Goal: Task Accomplishment & Management: Use online tool/utility

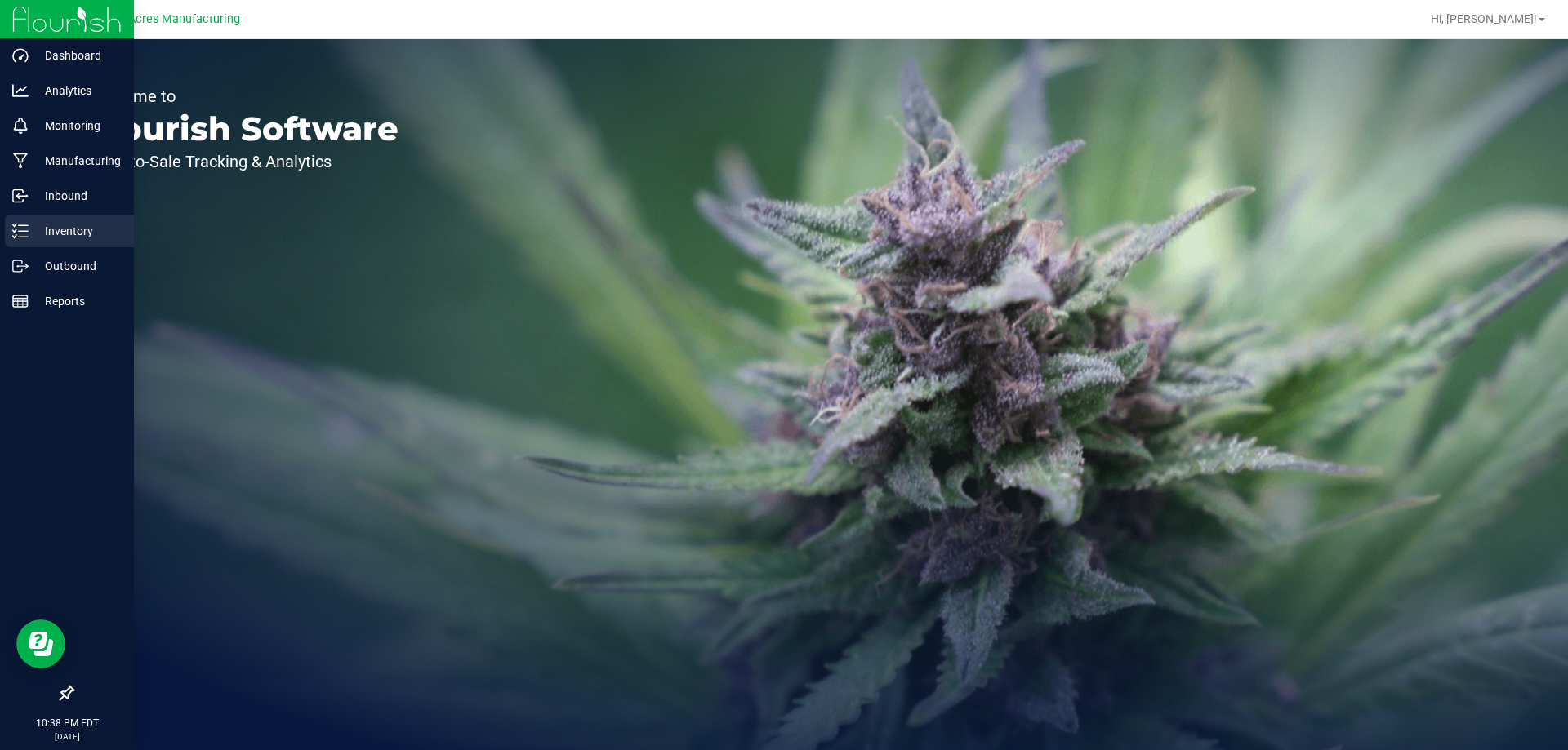
click at [20, 232] on icon at bounding box center [20, 231] width 17 height 17
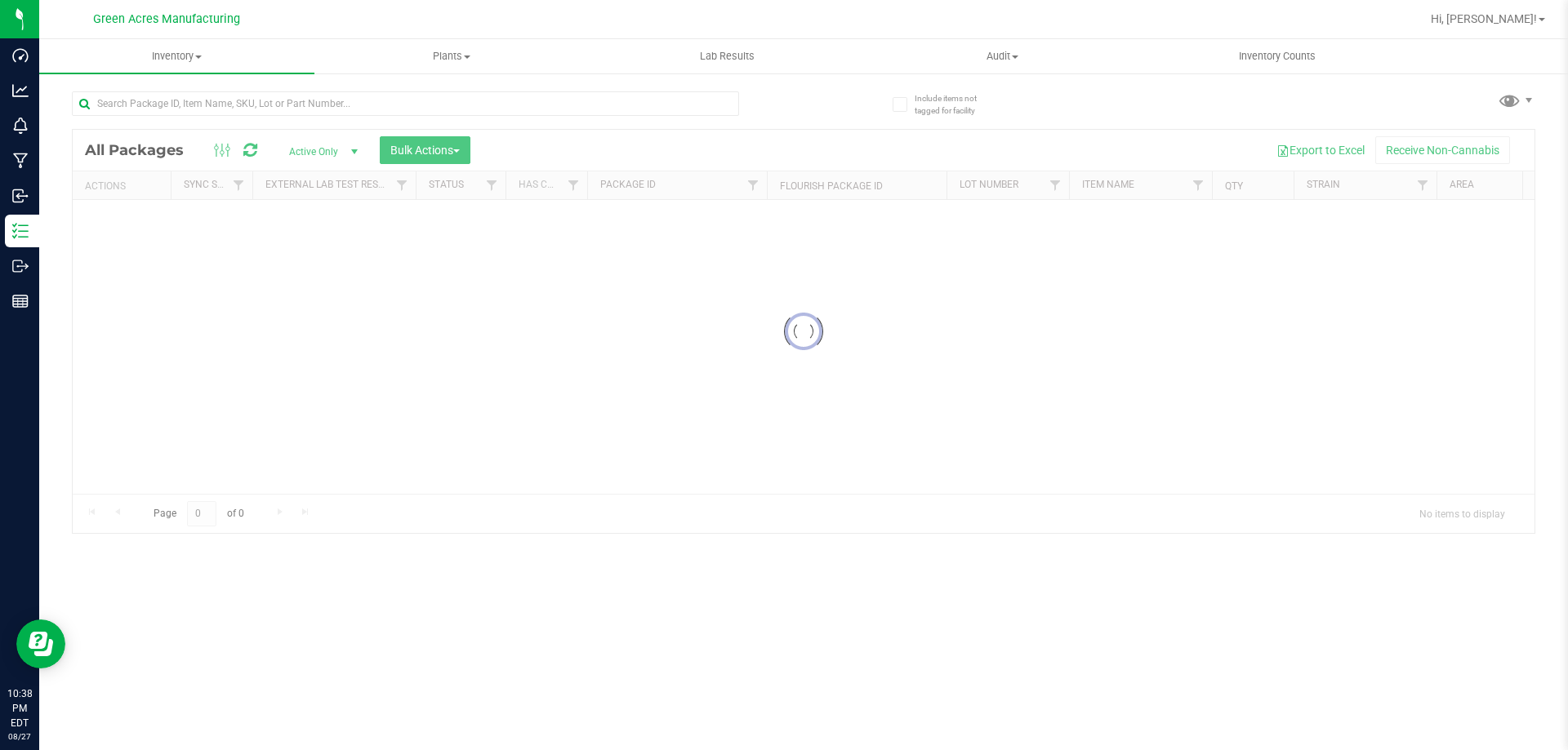
drag, startPoint x: 574, startPoint y: 487, endPoint x: 583, endPoint y: 489, distance: 9.2
click at [583, 489] on div at bounding box center [804, 331] width 1462 height 404
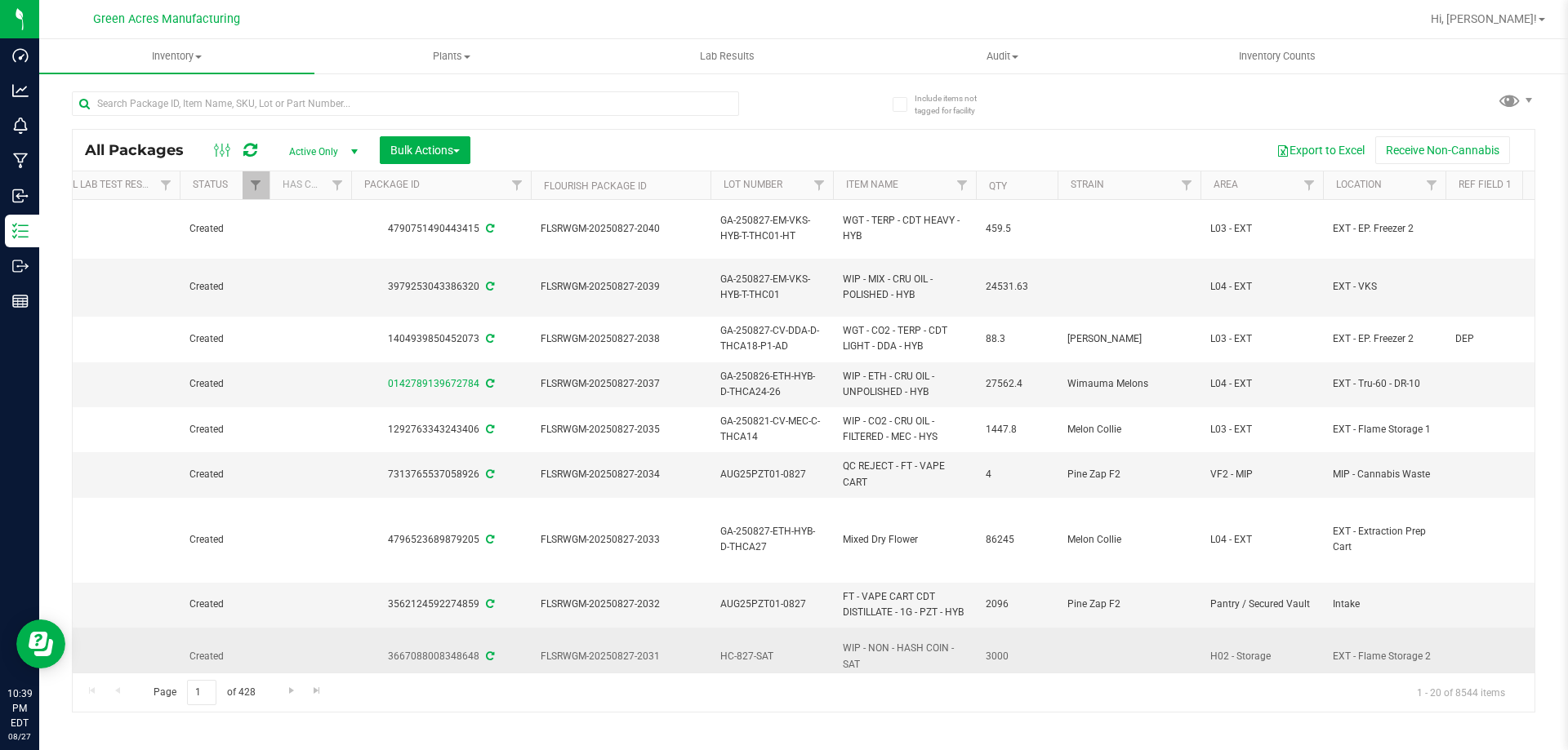
scroll to position [0, 249]
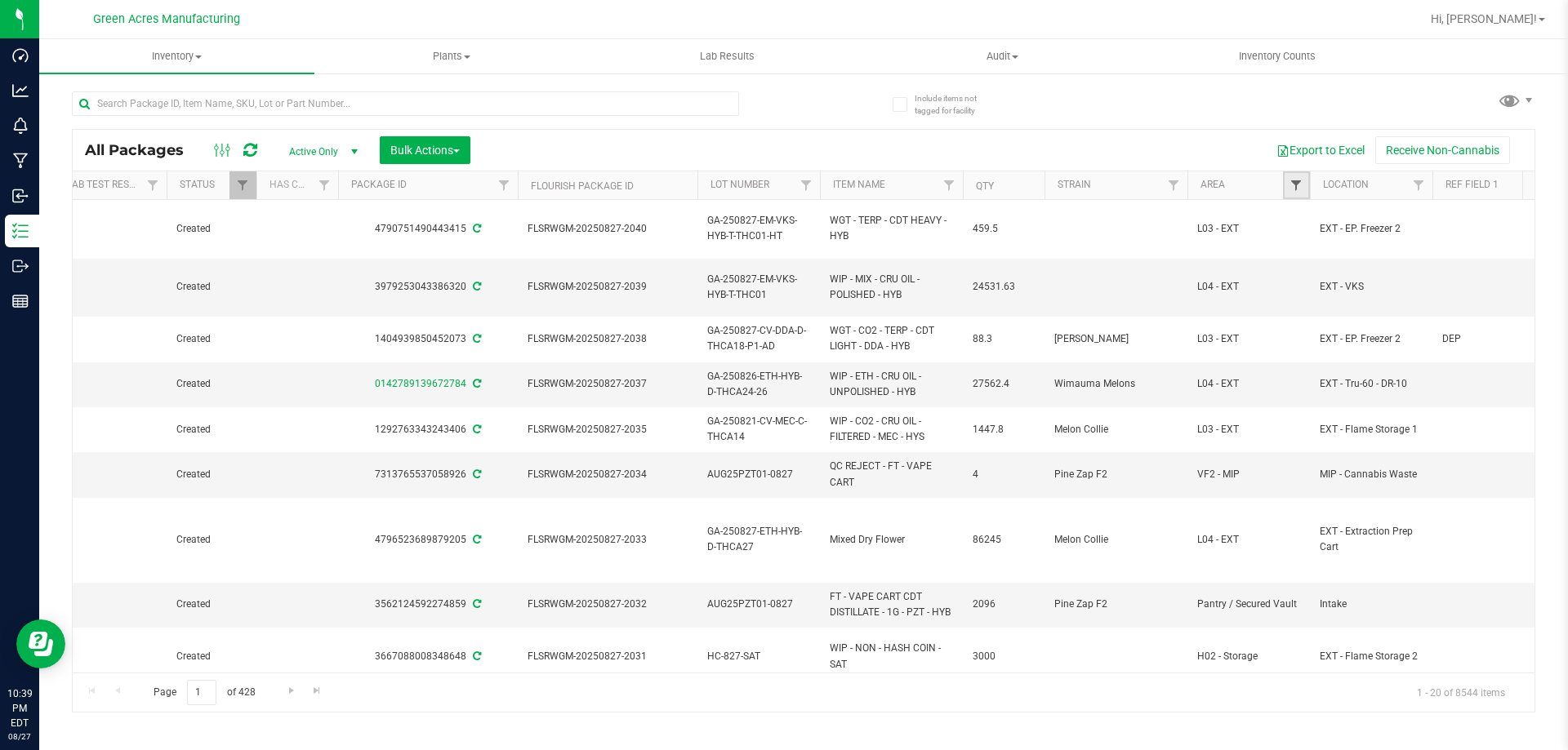
click at [1301, 180] on span "Filter" at bounding box center [1295, 185] width 13 height 13
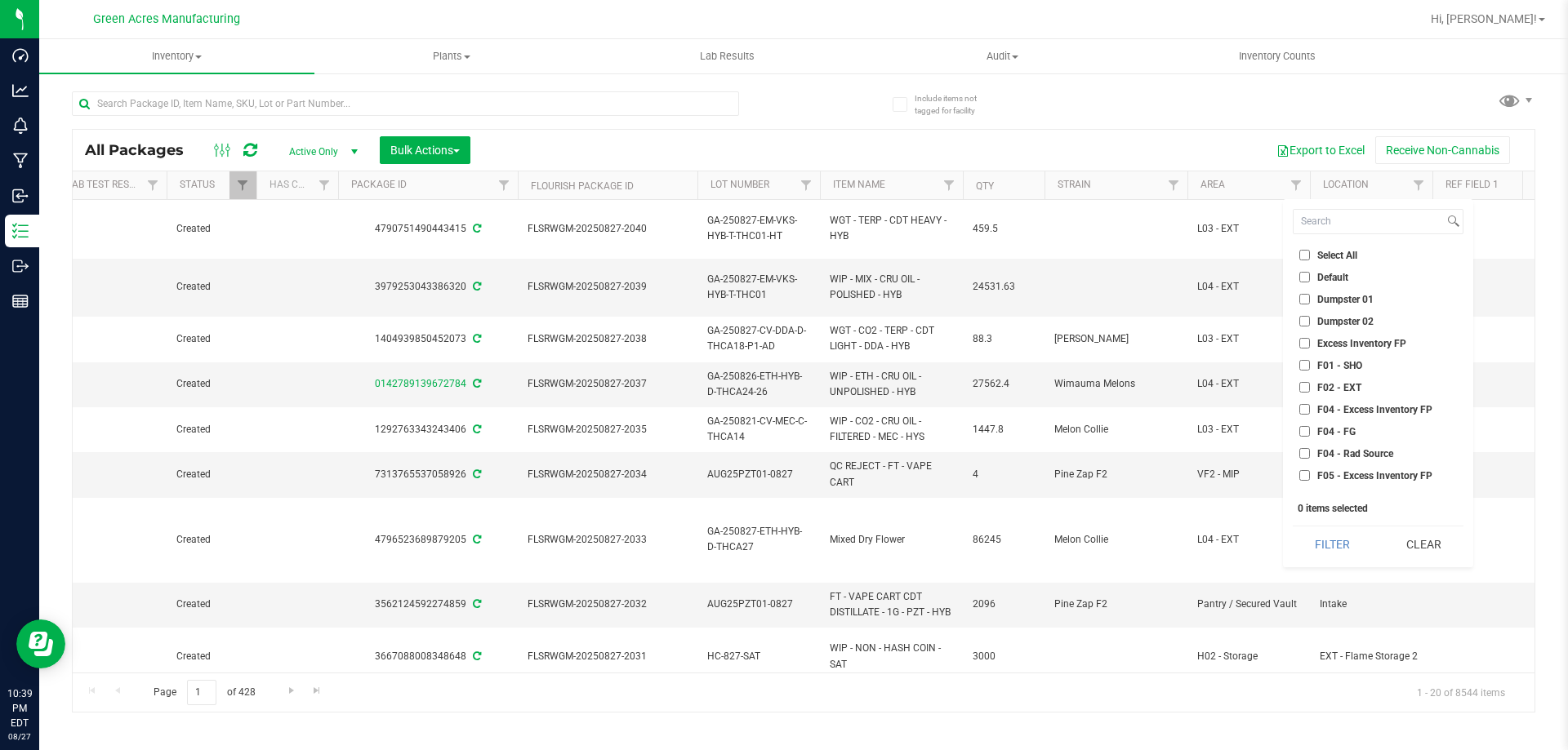
click at [1301, 384] on input "F02 - EXT" at bounding box center [1304, 387] width 11 height 11
checkbox input "true"
click at [1305, 402] on input "H02 - Storage" at bounding box center [1304, 400] width 11 height 11
checkbox input "true"
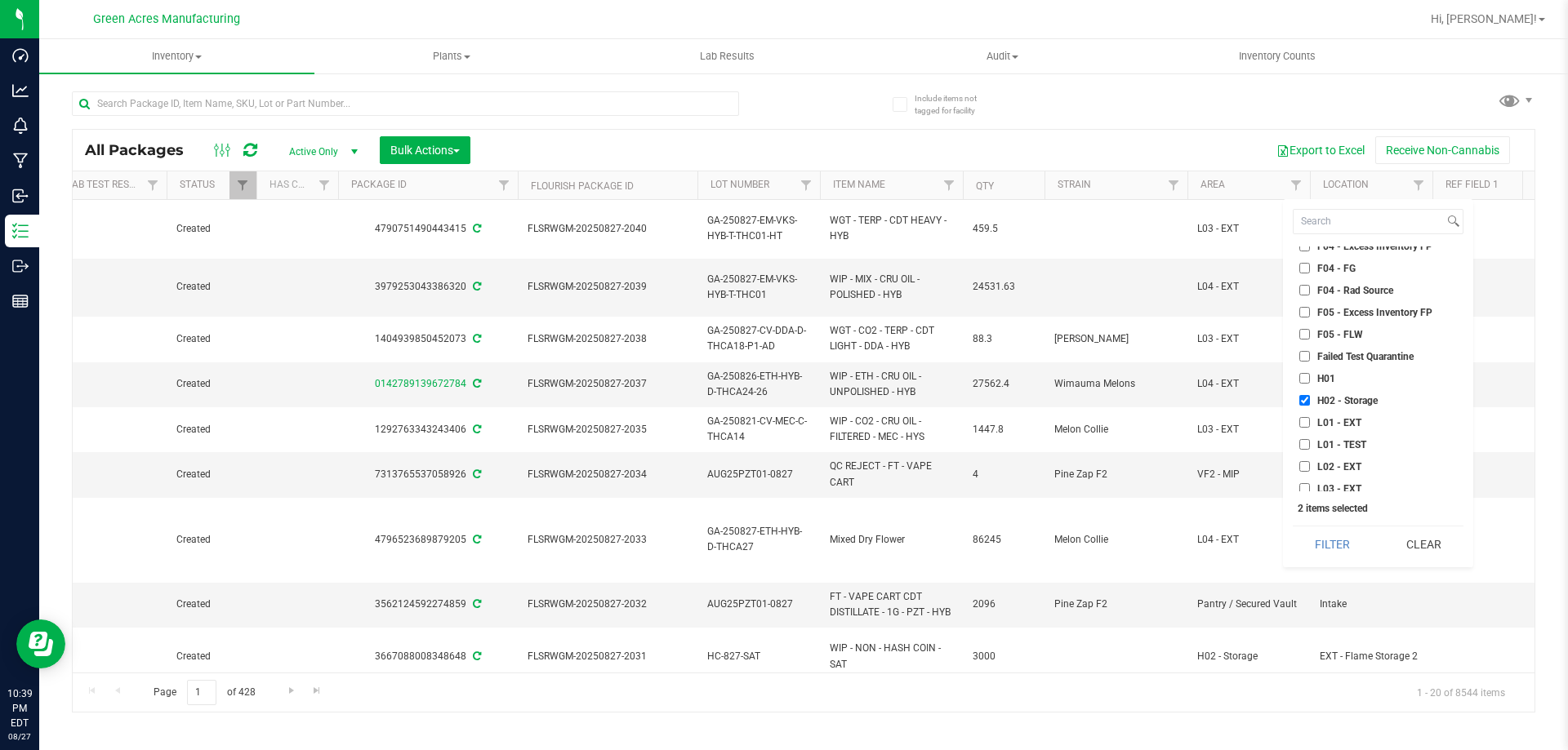
click at [1307, 421] on input "L01 - EXT" at bounding box center [1304, 422] width 11 height 11
checkbox input "true"
click at [1307, 466] on input "L02 - EXT" at bounding box center [1304, 466] width 11 height 11
click at [1307, 467] on input "L02 - EXT" at bounding box center [1304, 466] width 11 height 11
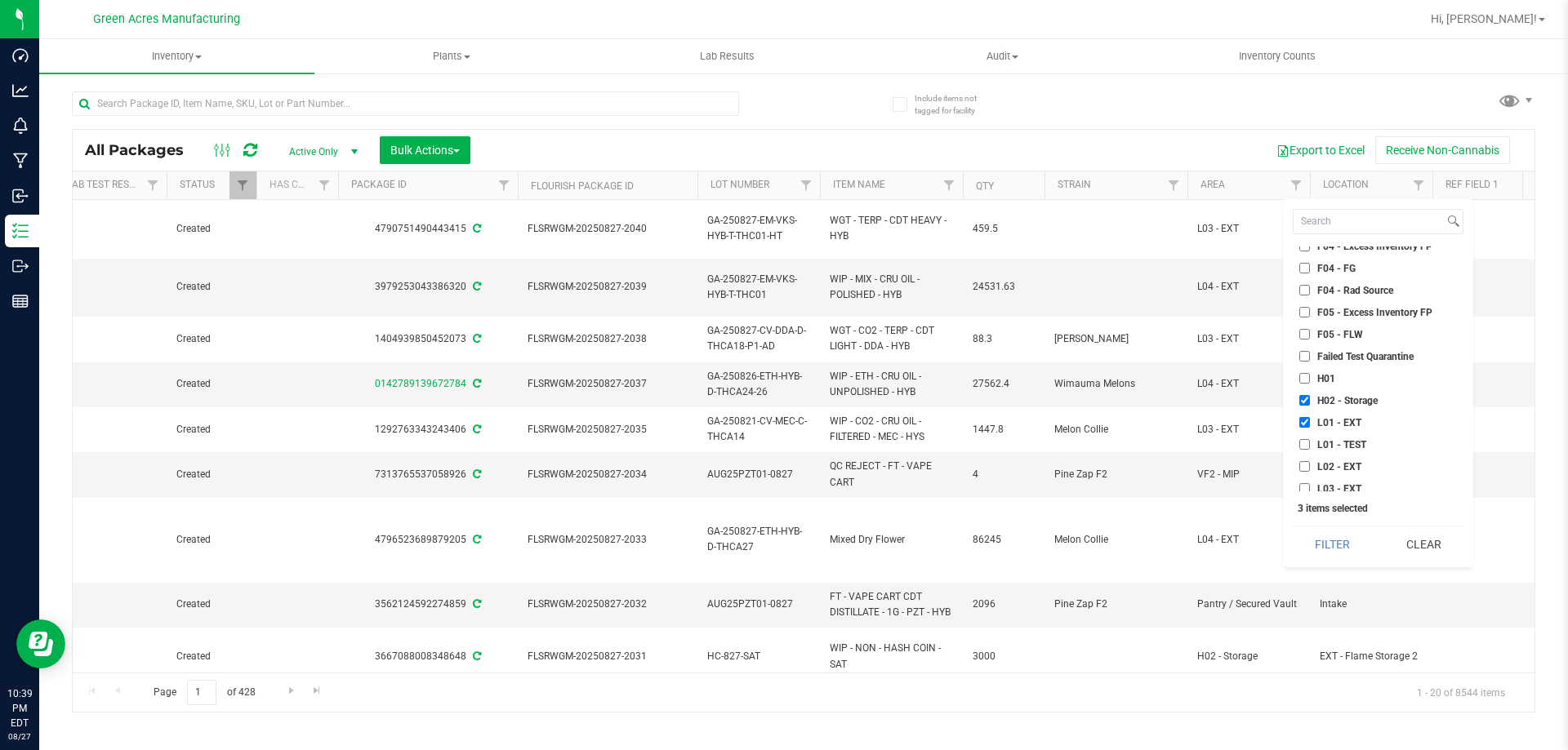
checkbox input "true"
click at [1307, 484] on input "L03 - EXT" at bounding box center [1304, 488] width 11 height 11
checkbox input "true"
click at [1309, 348] on input "L04 - EXT" at bounding box center [1304, 347] width 11 height 11
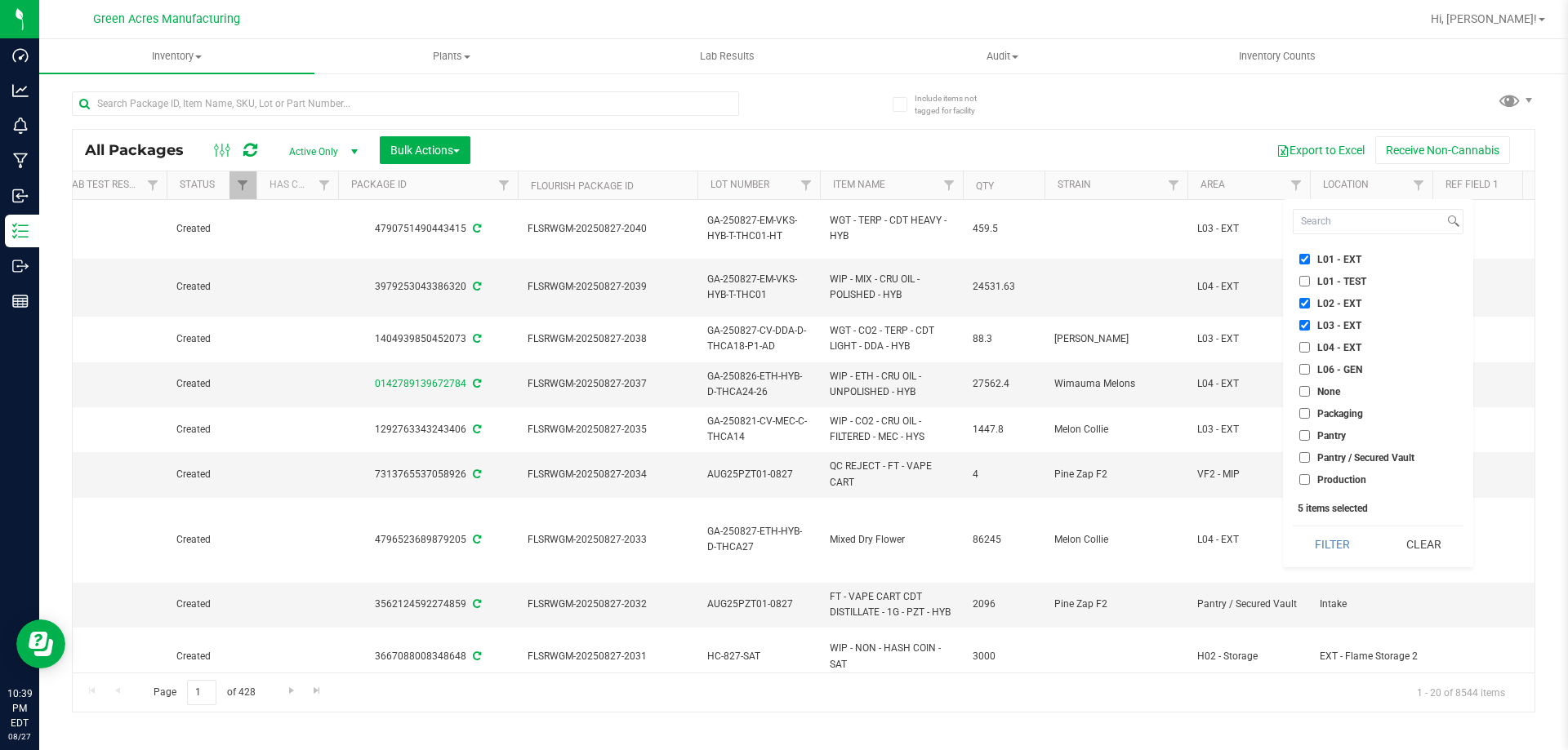
checkbox input "true"
click at [1317, 540] on button "Filter" at bounding box center [1332, 544] width 79 height 36
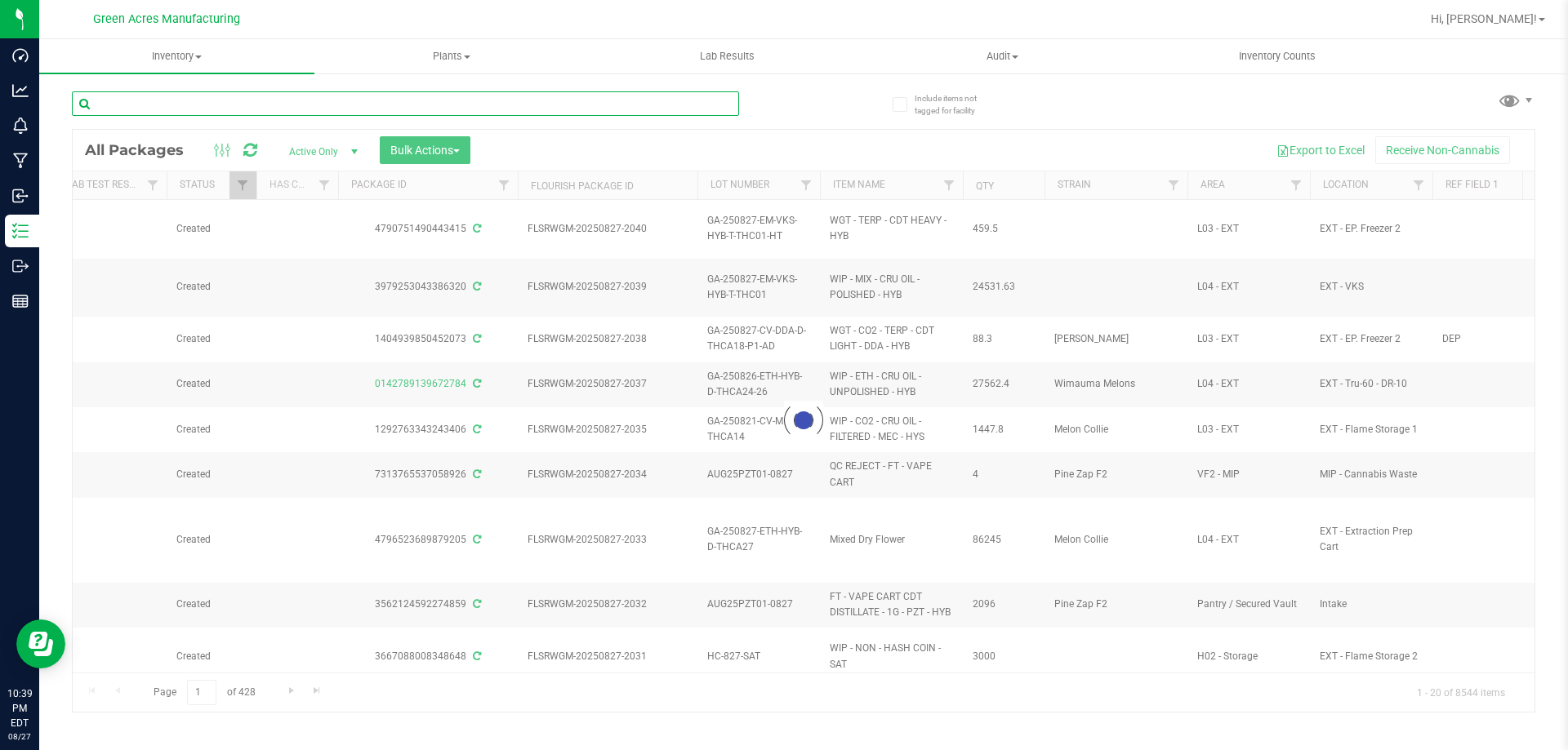
click at [551, 113] on input "text" at bounding box center [406, 103] width 668 height 24
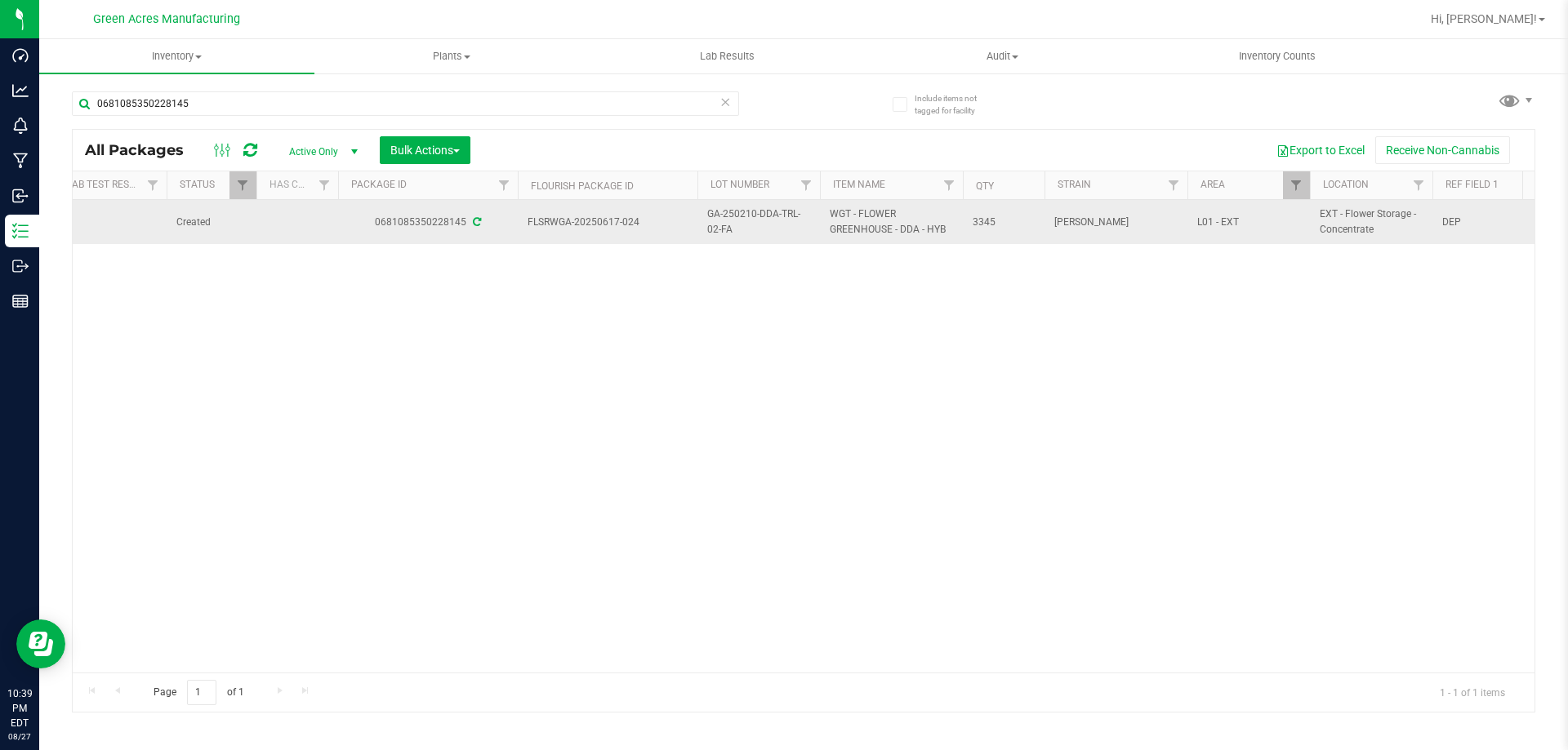
click at [744, 212] on span "GA-250210-DDA-TRL-02-FA" at bounding box center [759, 222] width 103 height 31
click at [744, 212] on input "GA-250210-DDA-TRL-02-FA" at bounding box center [755, 223] width 117 height 25
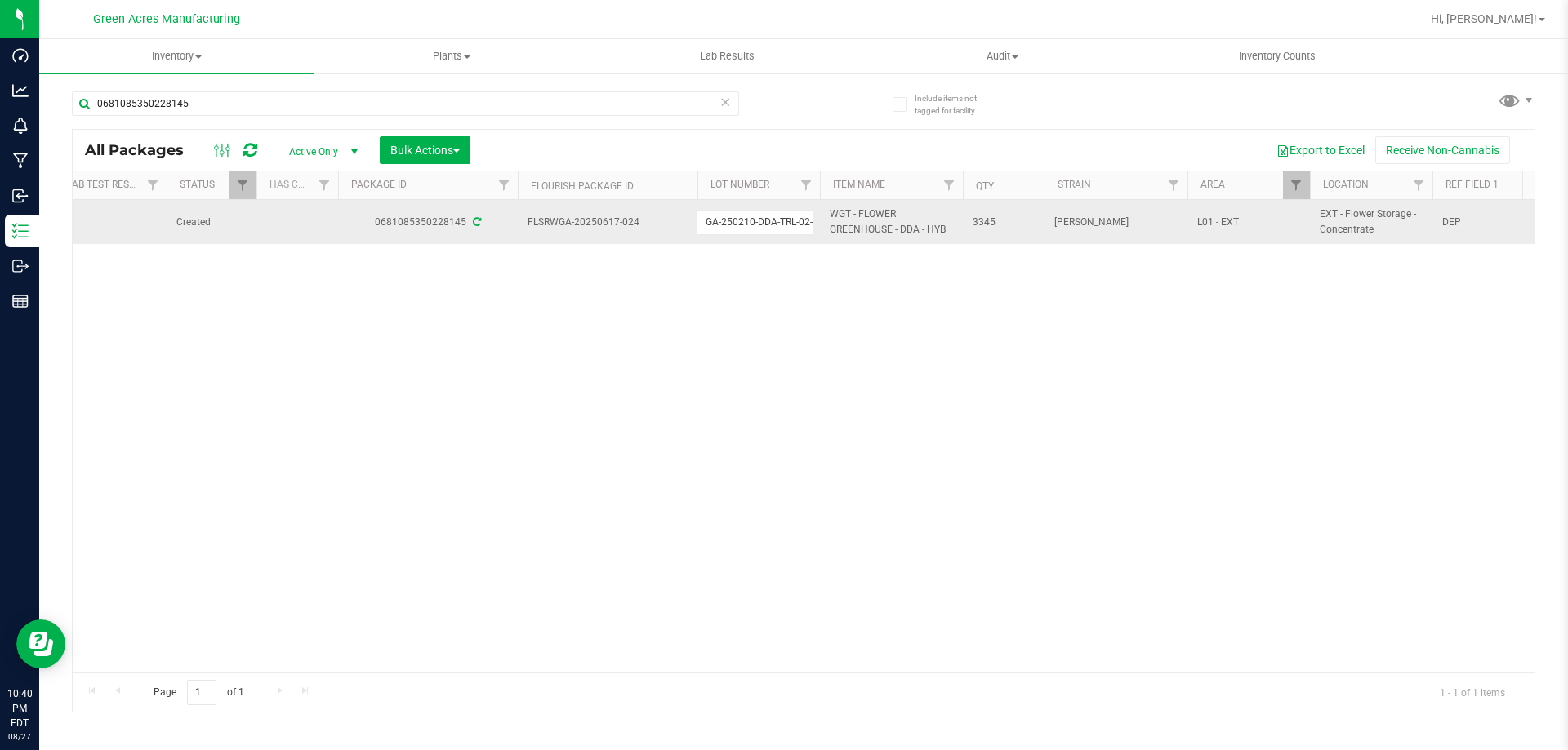
drag, startPoint x: 762, startPoint y: 290, endPoint x: 749, endPoint y: 244, distance: 47.8
click at [758, 287] on div "Action Action Adjust qty Create package Edit attributes Global inventory Locate…" at bounding box center [804, 437] width 1462 height 473
click at [752, 214] on span "GA-250210-DDA-TRL-02-FA" at bounding box center [759, 222] width 103 height 31
click at [752, 214] on input "GA-250210-DDA-TRL-02-FA" at bounding box center [755, 223] width 117 height 25
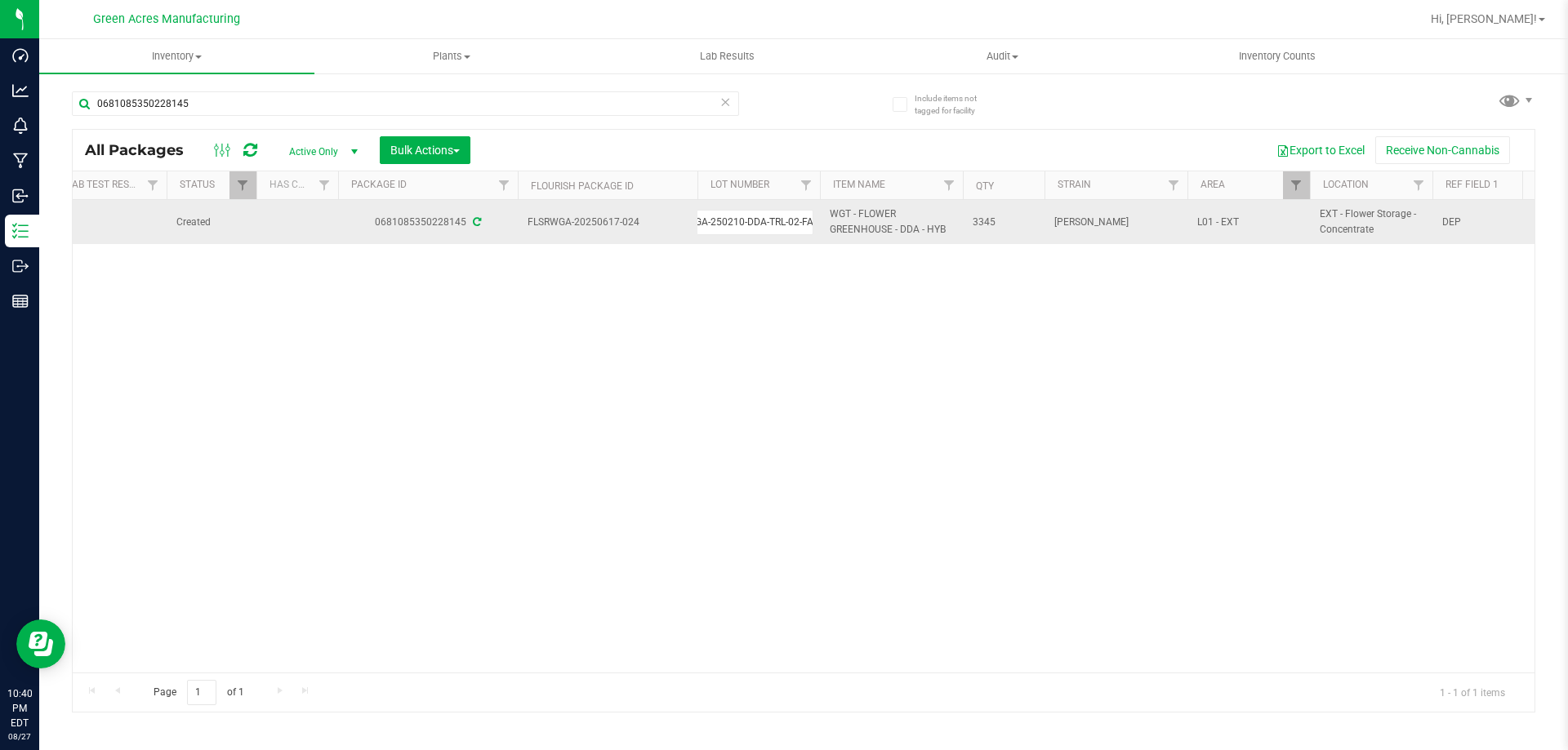
click at [752, 214] on input "GA-250210-DDA-TRL-02-FA" at bounding box center [755, 223] width 117 height 25
click at [706, 325] on div "Action Action Adjust qty Create package Edit attributes Global inventory Locate…" at bounding box center [804, 437] width 1462 height 473
drag, startPoint x: 640, startPoint y: 221, endPoint x: 597, endPoint y: 223, distance: 43.0
click at [596, 225] on span "FLSRWGA-20250617-024" at bounding box center [607, 223] width 161 height 16
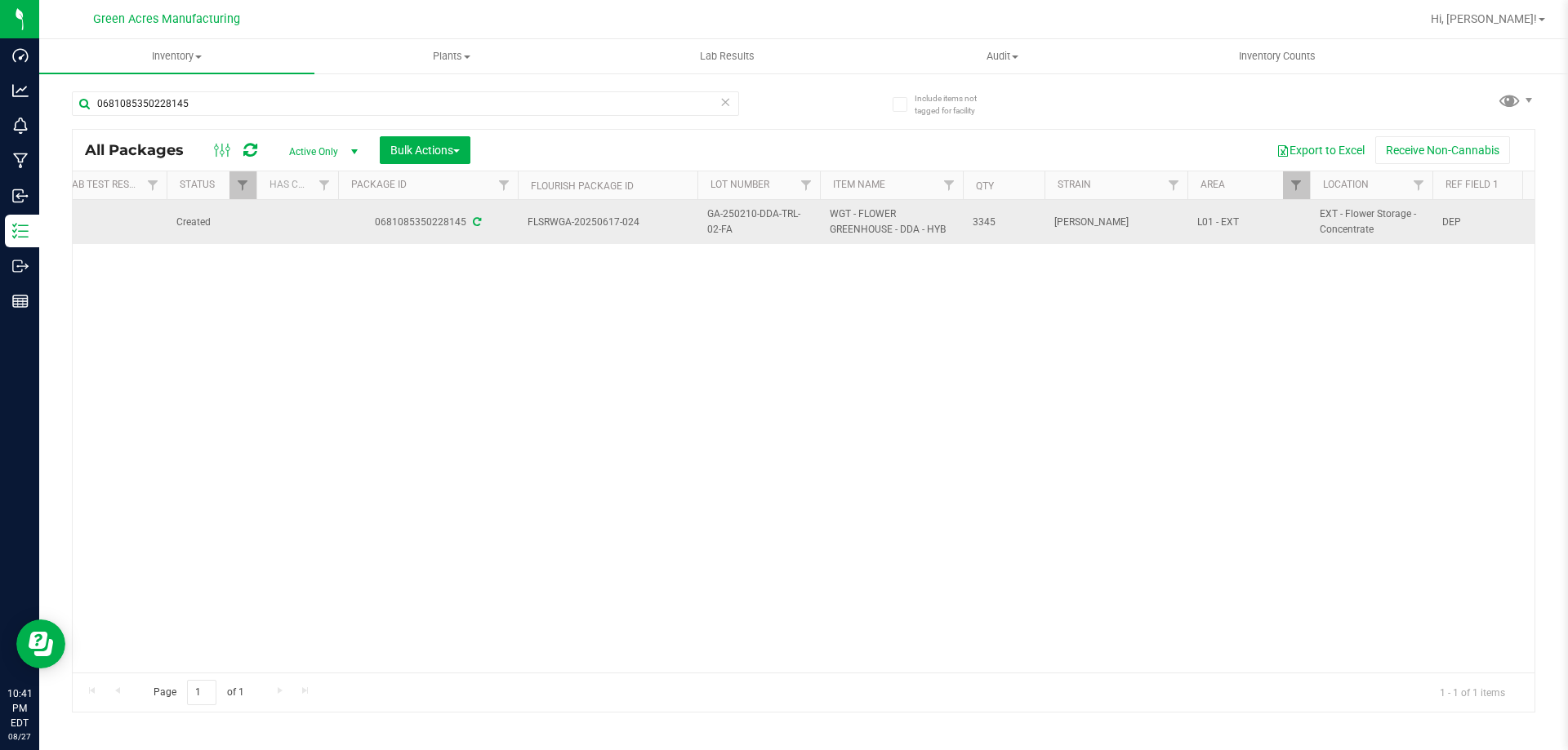
copy span "0617-024"
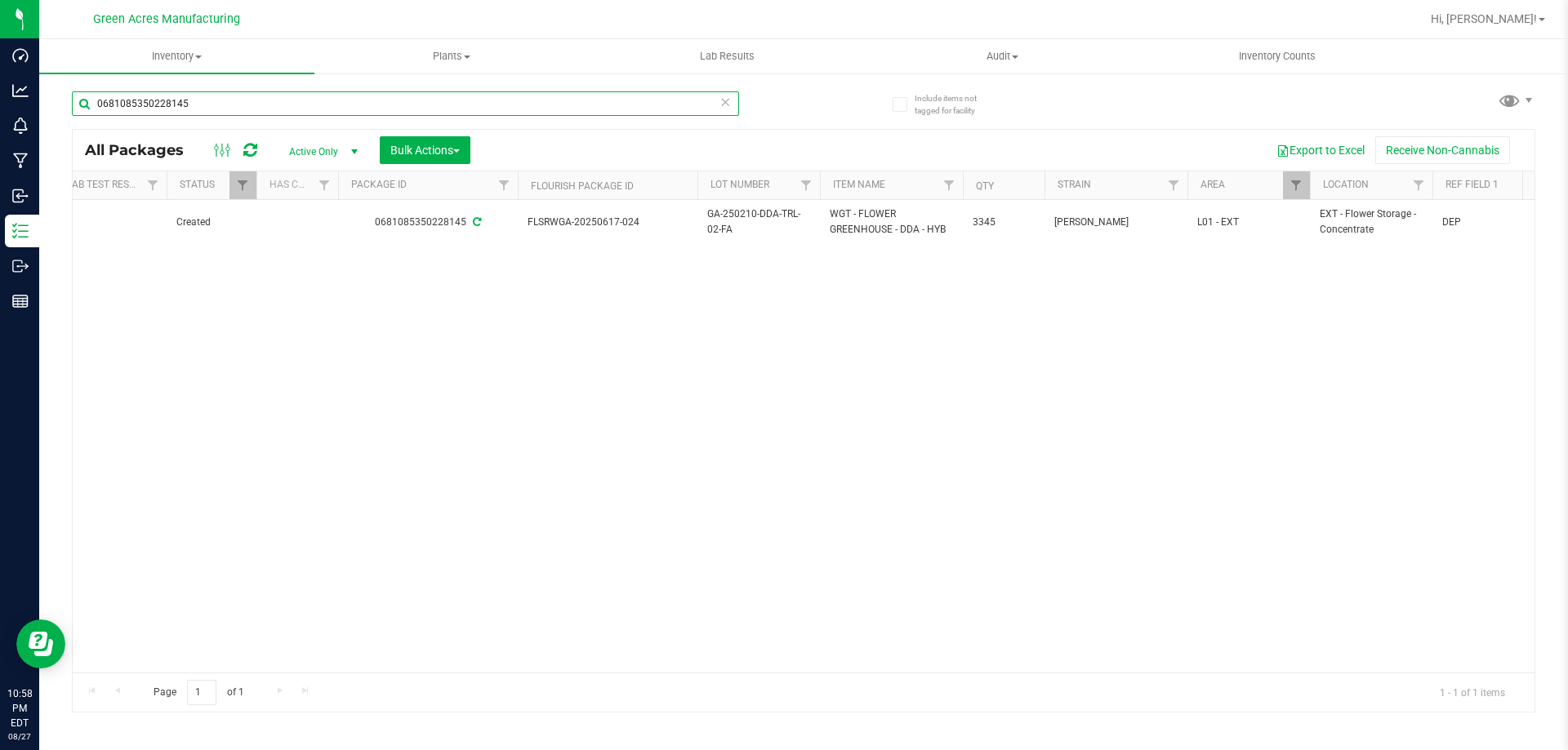
click at [377, 102] on input "0681085350228145" at bounding box center [406, 103] width 668 height 24
paste input "GA-250827-ETH-HYB-D-THCA26"
click at [377, 102] on input "GA-250827-ETH-HYB-D-THCA26" at bounding box center [406, 103] width 668 height 24
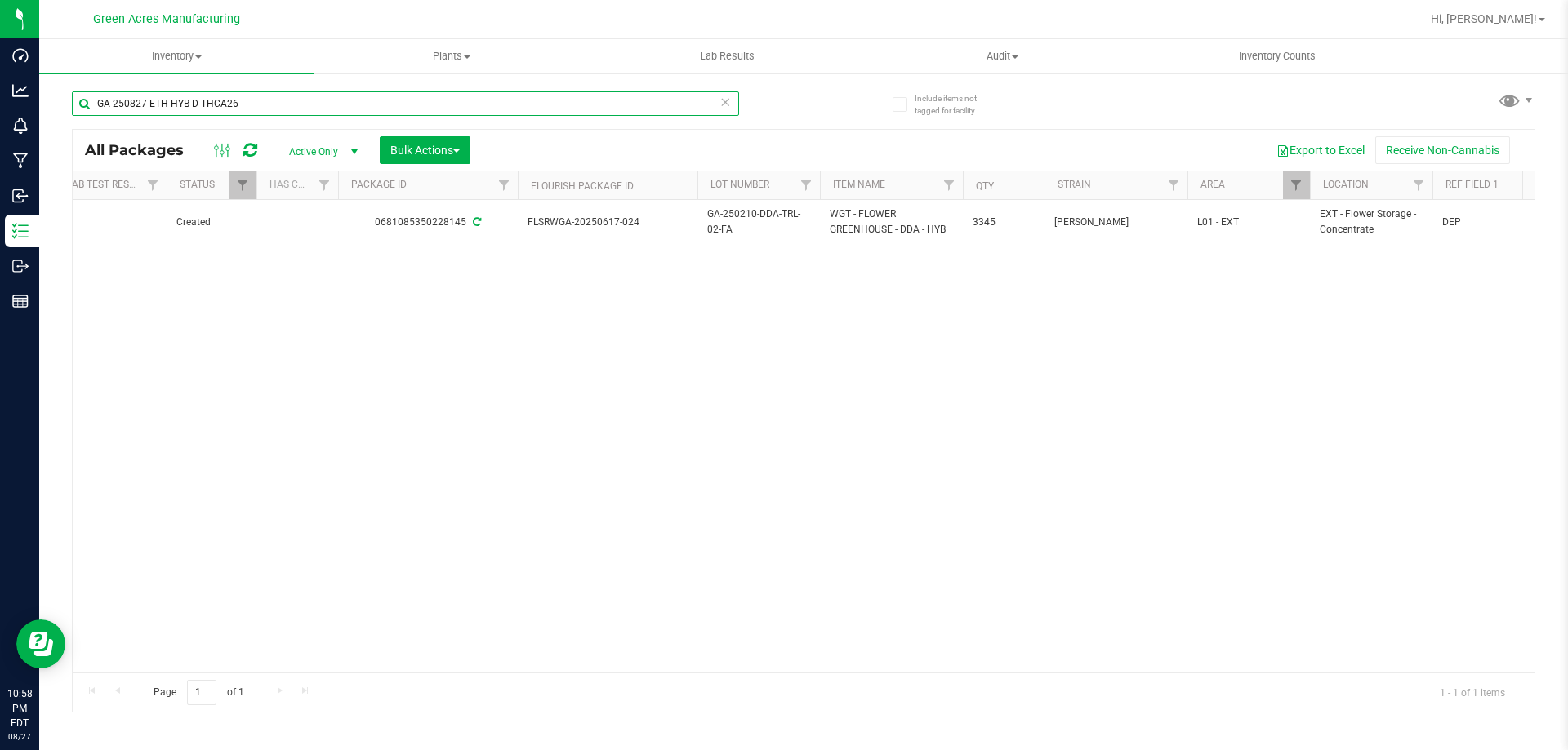
click at [377, 102] on input "GA-250827-ETH-HYB-D-THCA26" at bounding box center [406, 103] width 668 height 24
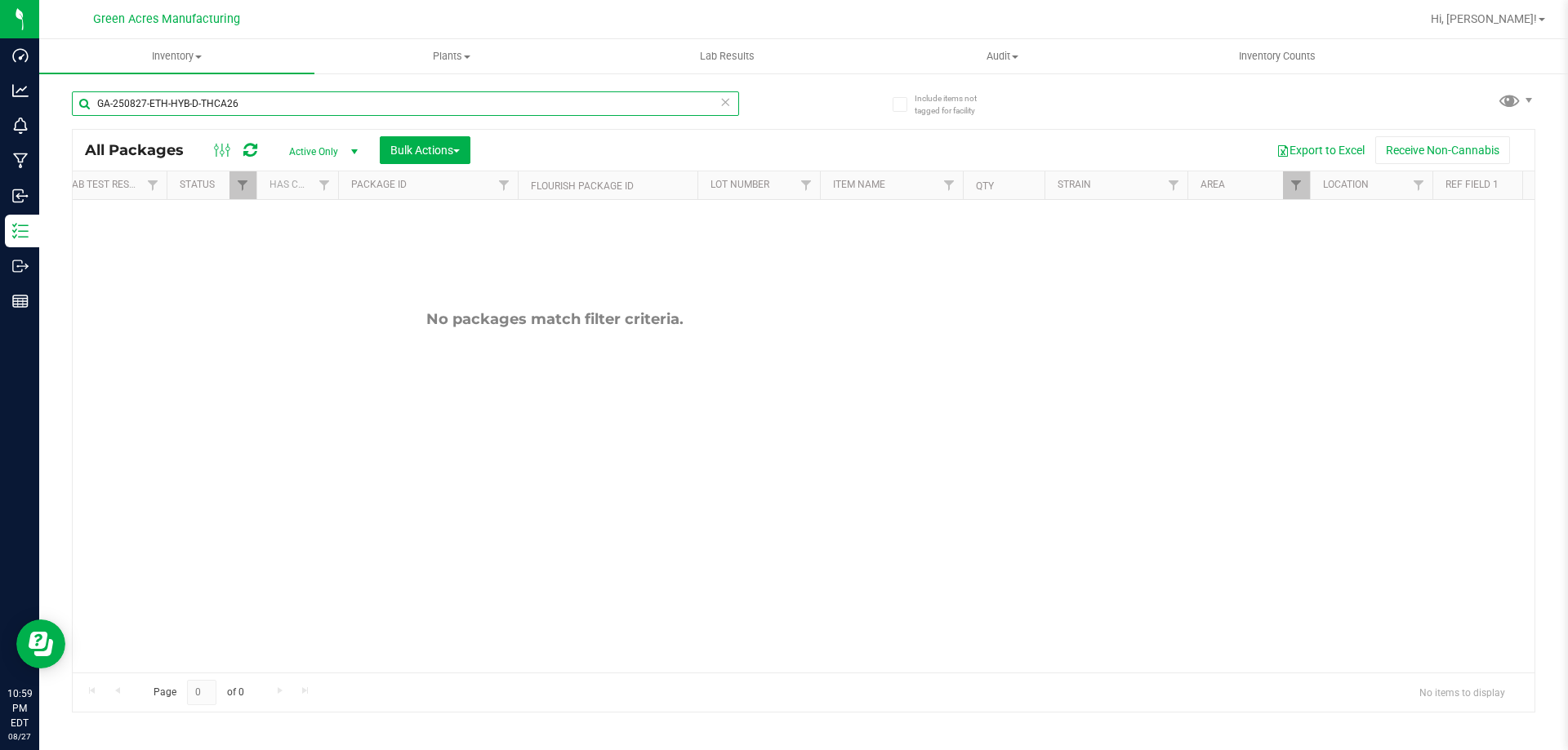
paste input "7"
click at [656, 107] on input "GA-250827-ETH-HYB-D-THCA27" at bounding box center [406, 103] width 668 height 24
click at [607, 107] on input "GA-250827-ETH-HYB-D-THCA27" at bounding box center [406, 103] width 668 height 24
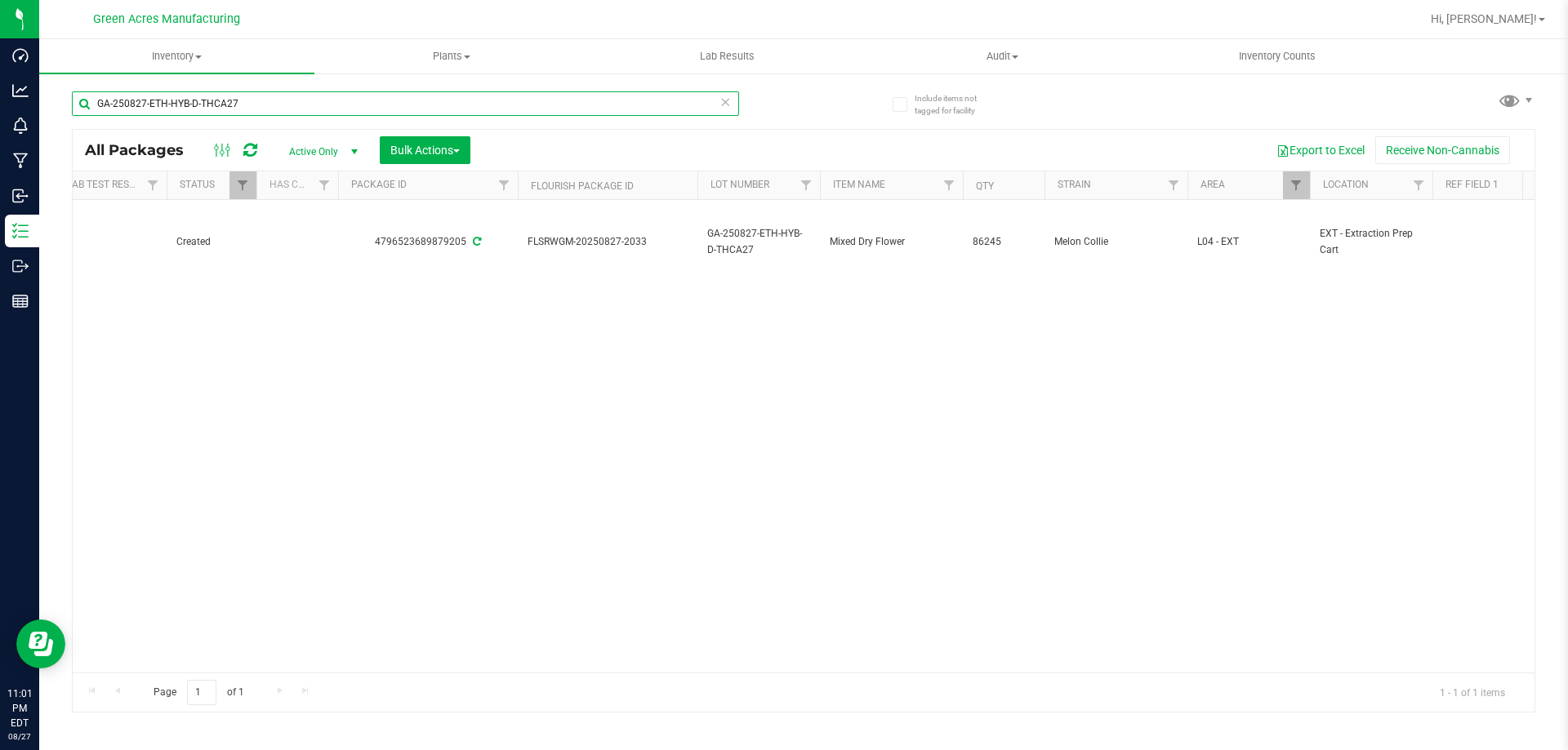
click at [607, 107] on input "GA-250827-ETH-HYB-D-THCA27" at bounding box center [406, 103] width 668 height 24
paste input "GA-250827-CV-DDA-D-THCA18"
click at [606, 106] on input "GA-250827-ETH-HYB-D-GA-250827-CV-DDA-D-THCA18" at bounding box center [406, 103] width 668 height 24
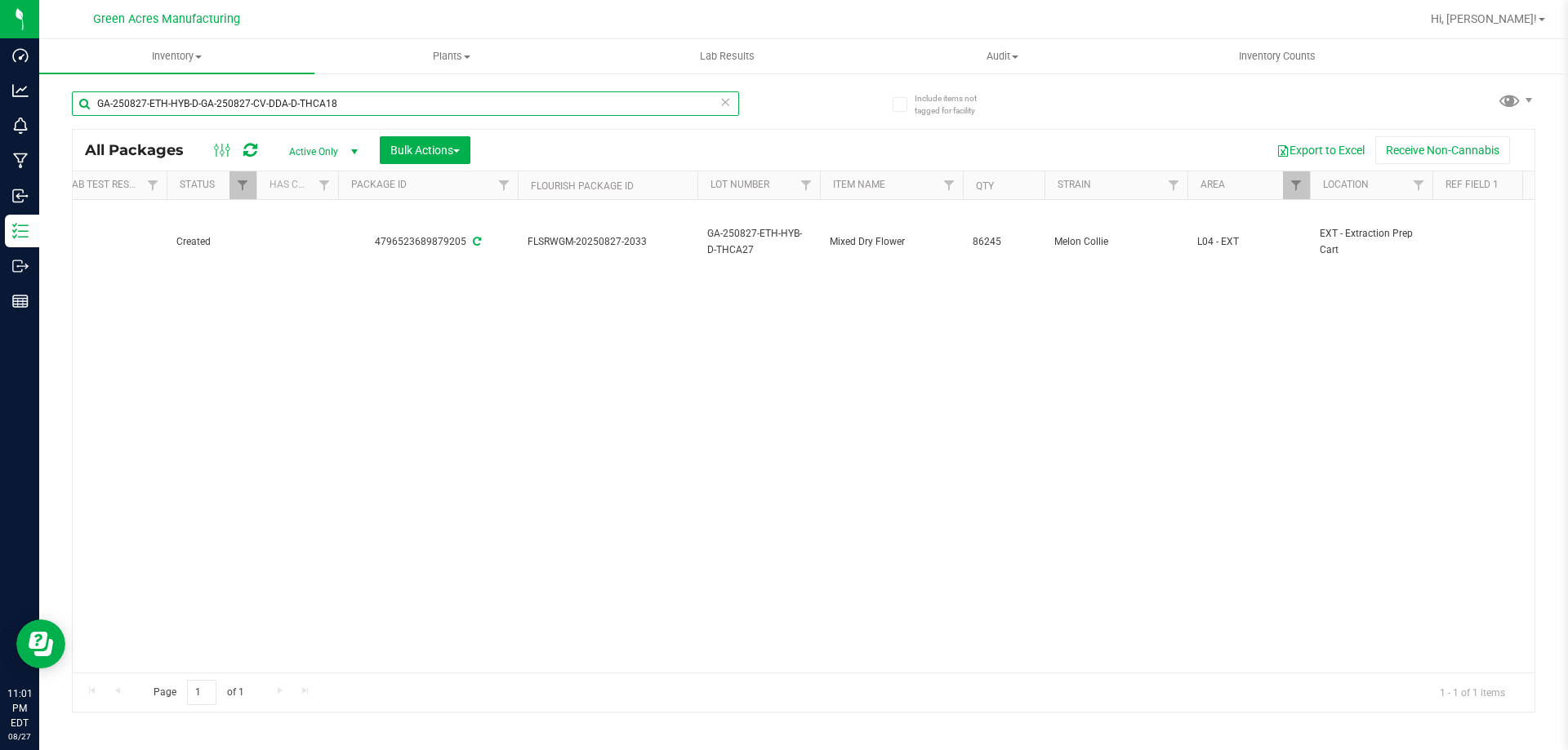
paste input "text"
click at [606, 105] on input "GA-250827-CV-DDA-D-THCA18" at bounding box center [406, 103] width 668 height 24
type input "GA-250827-CV-DDA-D-THCA18"
